Goal: Check status: Check status

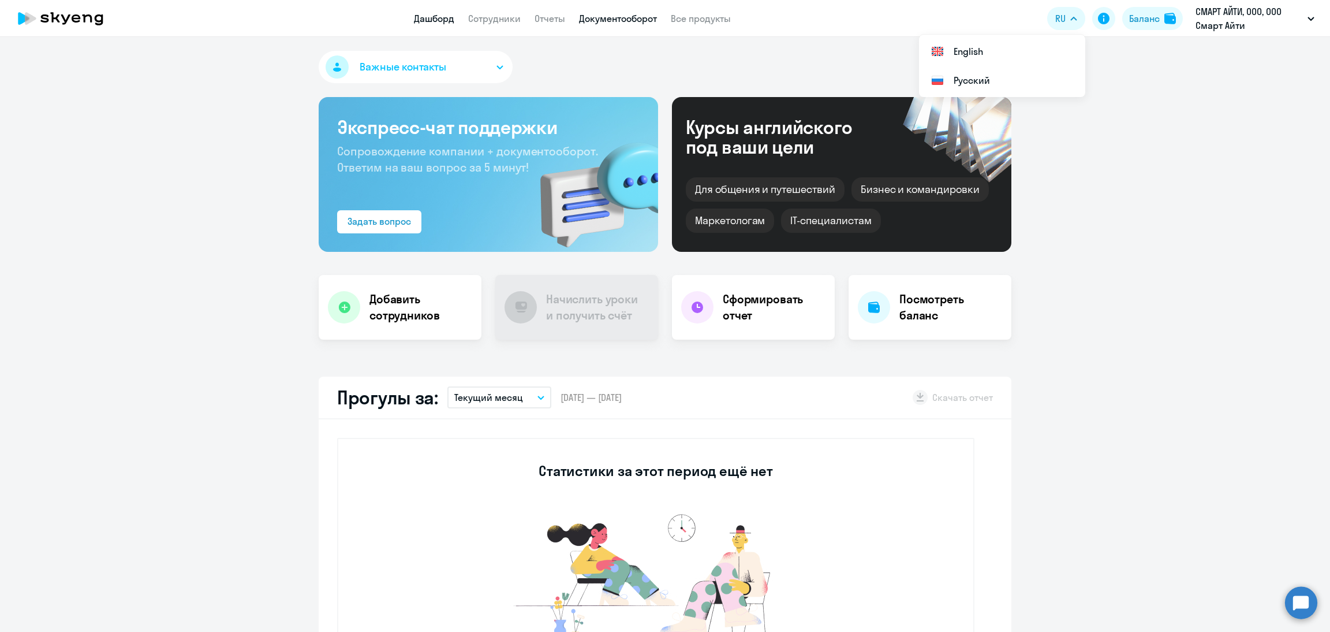
click at [649, 21] on link "Документооборот" at bounding box center [618, 19] width 78 height 12
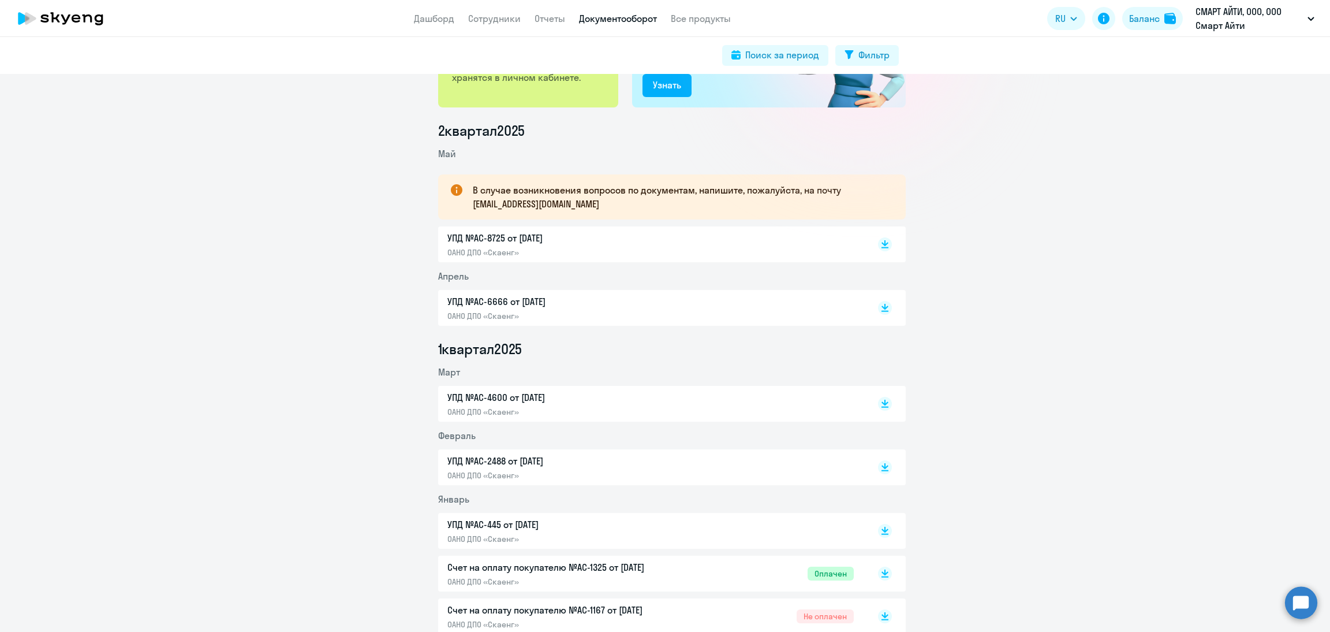
scroll to position [346, 0]
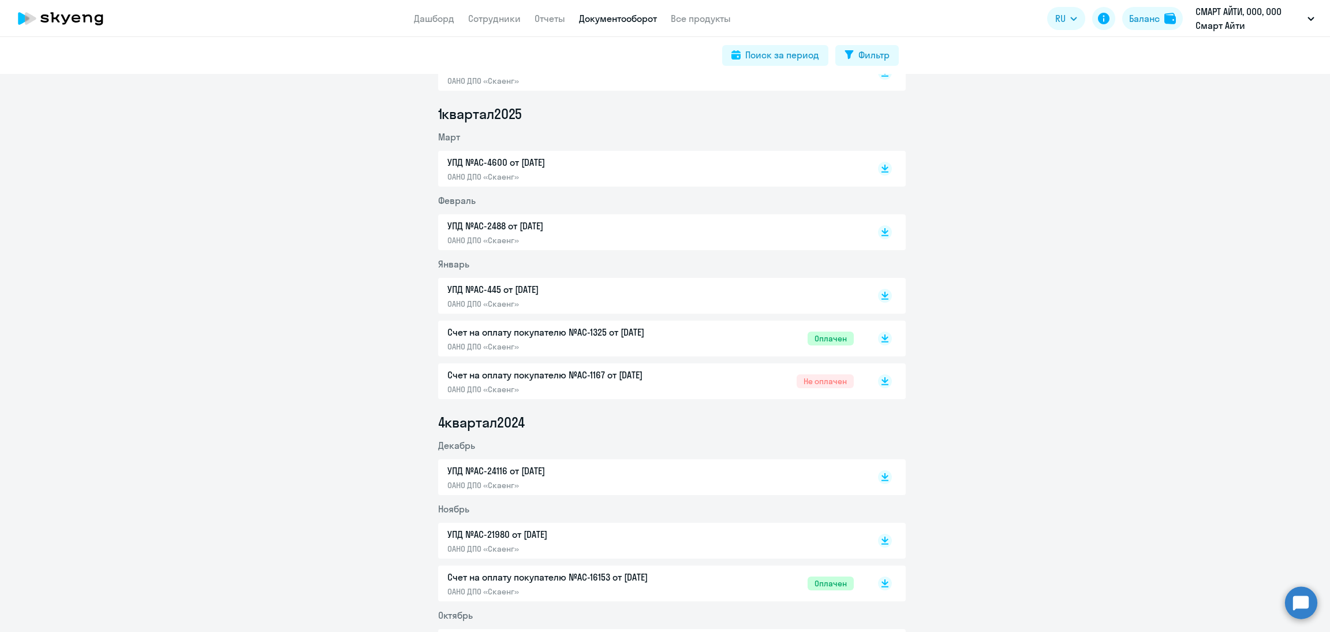
click at [1120, 24] on app-header-actions "RU English Русский Баланс СМАРТ АЙТИ, ООО, ООО Смарт Айти" at bounding box center [1183, 19] width 273 height 28
click at [1138, 17] on div "Баланс" at bounding box center [1144, 19] width 31 height 14
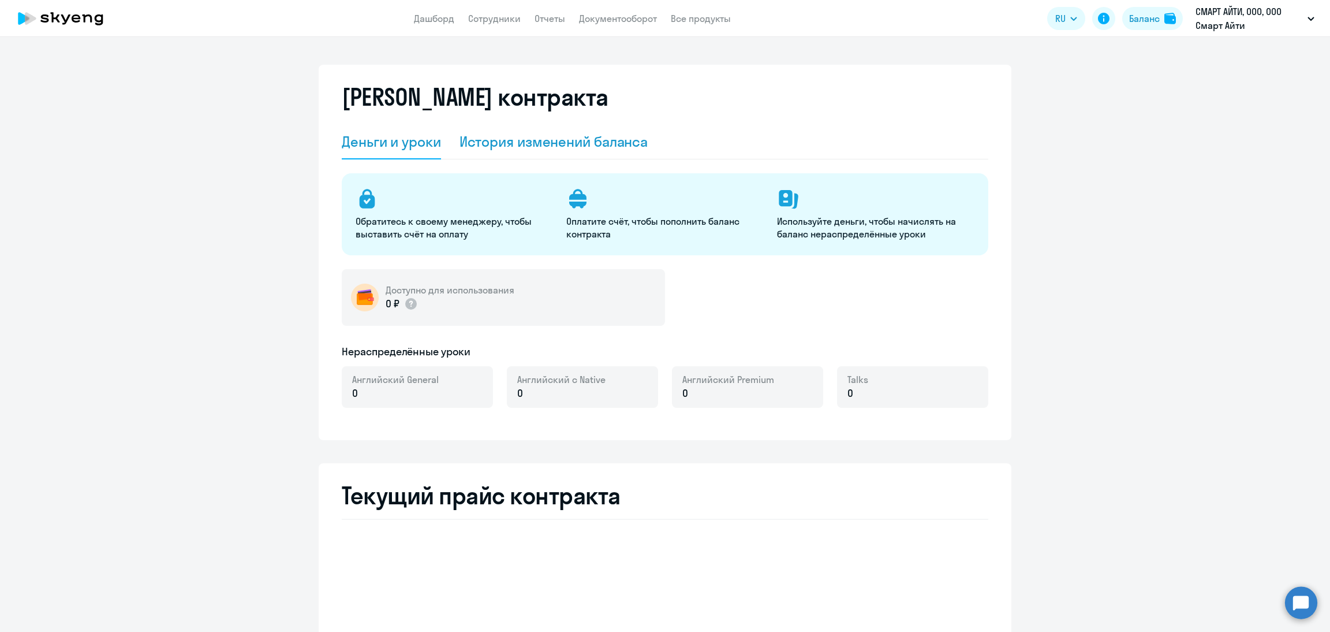
select select "english_adult_not_native_speaker"
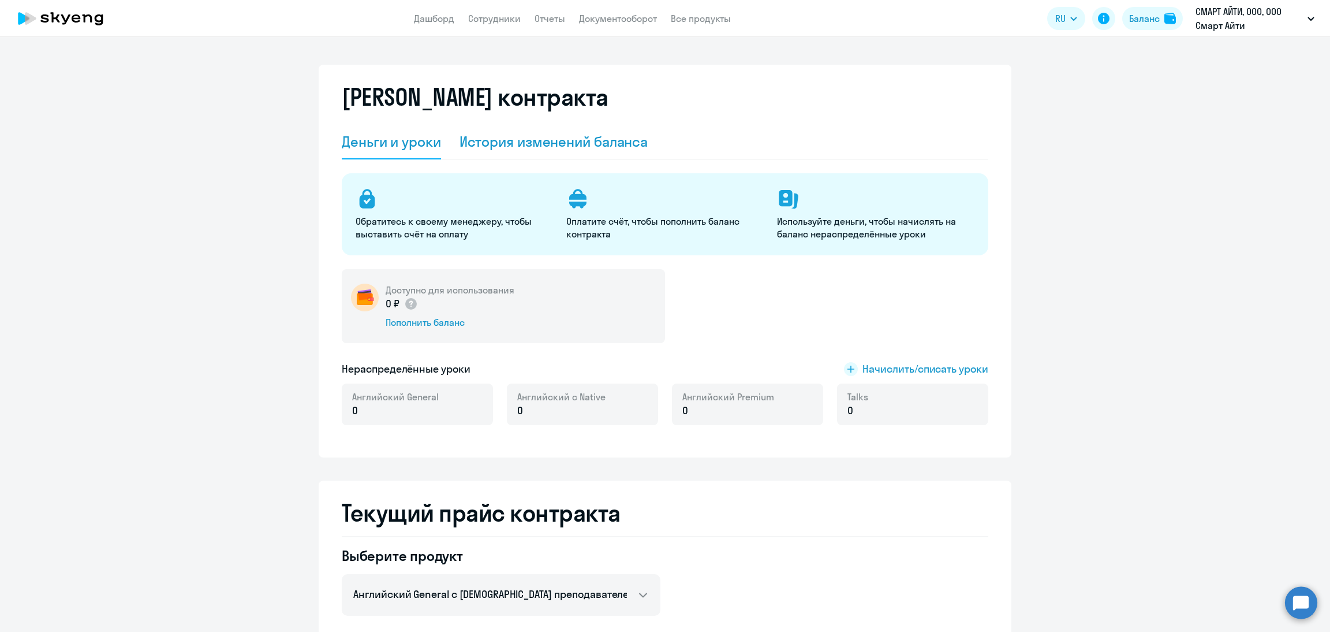
click at [460, 145] on div "История изменений баланса" at bounding box center [554, 141] width 189 height 18
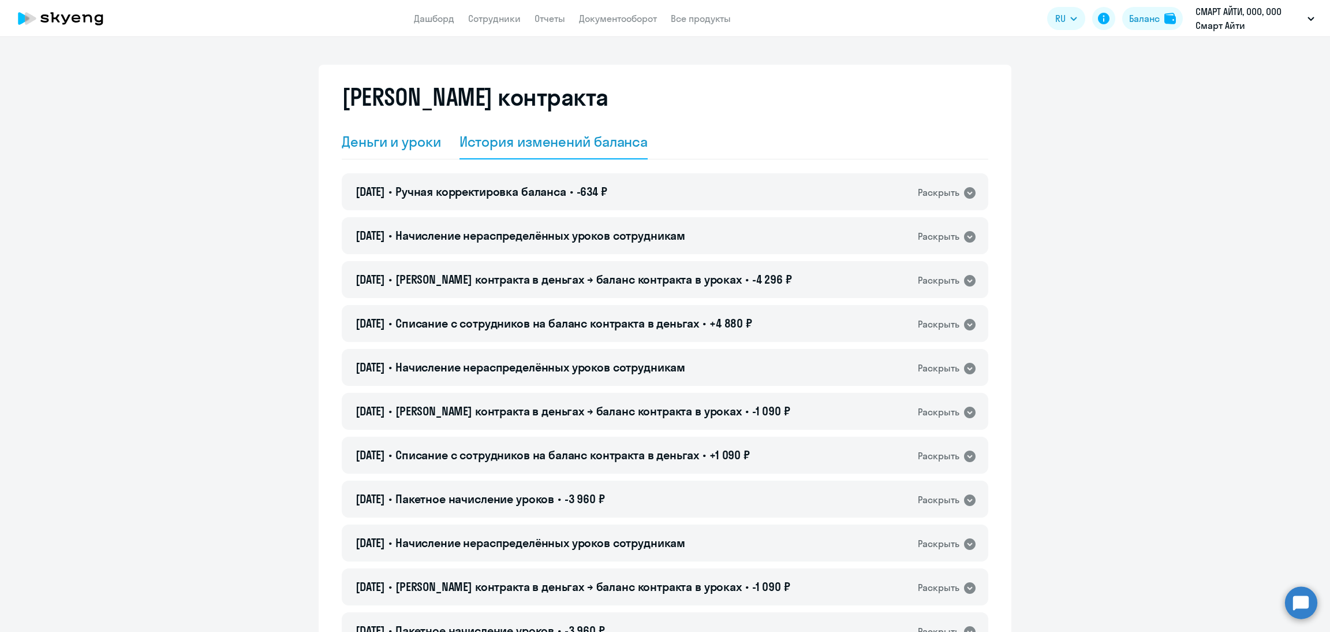
click at [371, 144] on div "Деньги и уроки" at bounding box center [391, 141] width 99 height 18
